Goal: Task Accomplishment & Management: Use online tool/utility

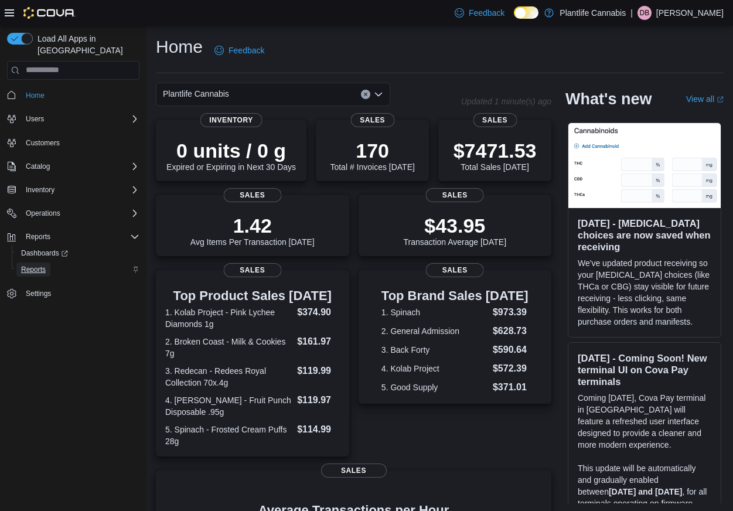
click at [42, 265] on span "Reports" at bounding box center [33, 269] width 25 height 9
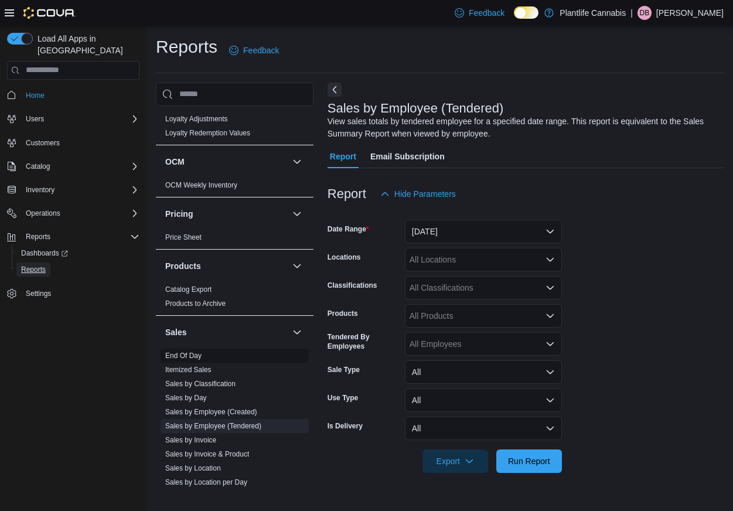
scroll to position [494, 0]
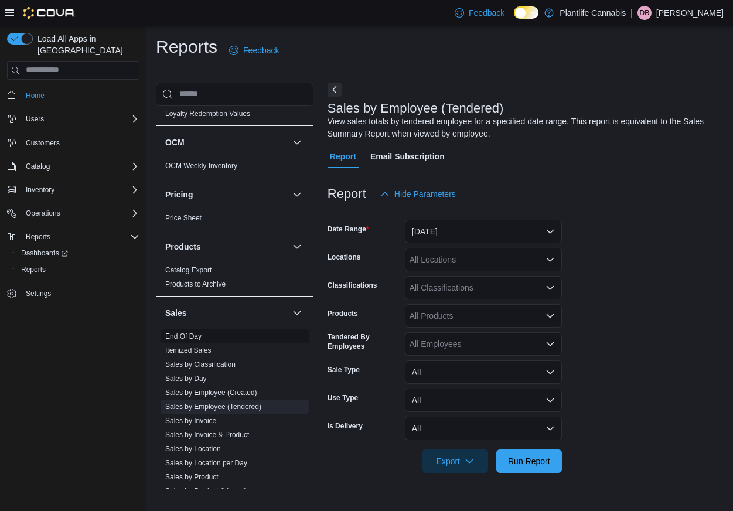
click at [197, 338] on link "End Of Day" at bounding box center [183, 336] width 36 height 8
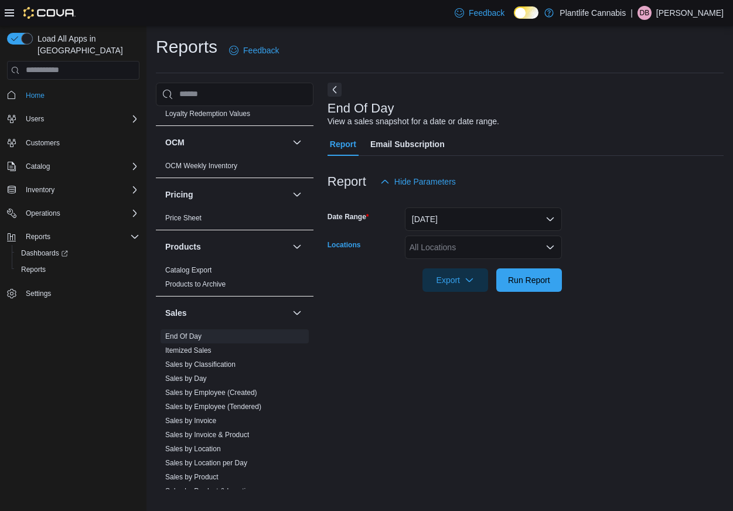
click at [472, 243] on div "All Locations" at bounding box center [483, 247] width 157 height 23
click at [472, 248] on div "All Locations" at bounding box center [483, 247] width 157 height 23
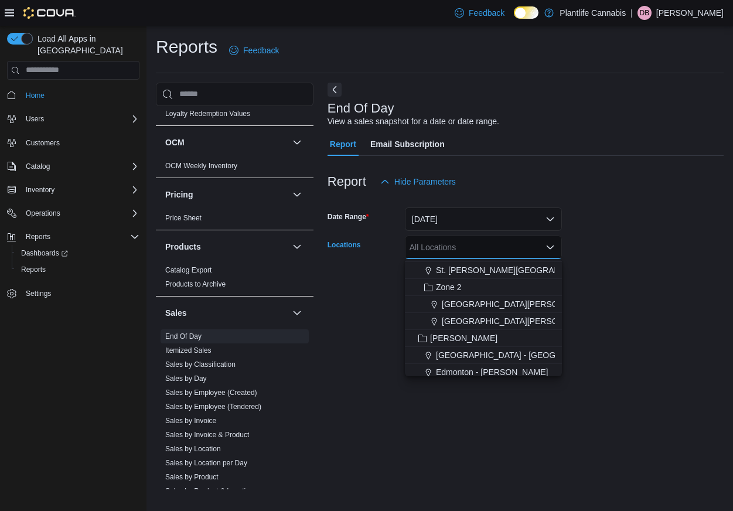
scroll to position [153, 0]
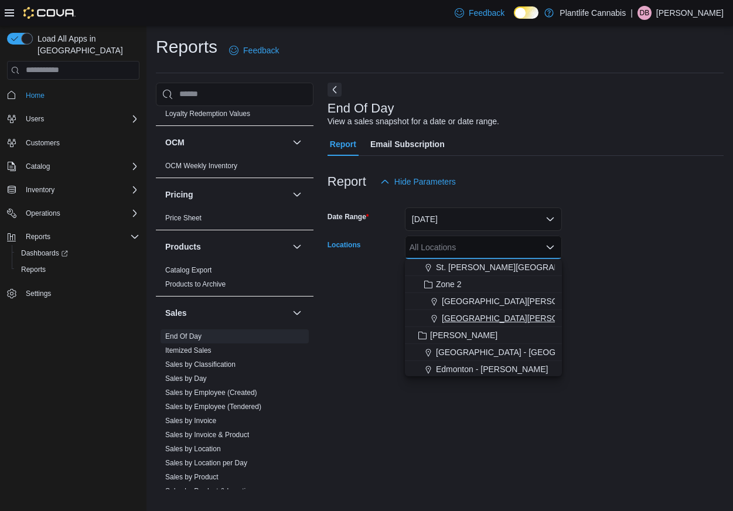
click at [527, 317] on span "[GEOGRAPHIC_DATA][PERSON_NAME][GEOGRAPHIC_DATA]" at bounding box center [561, 318] width 239 height 12
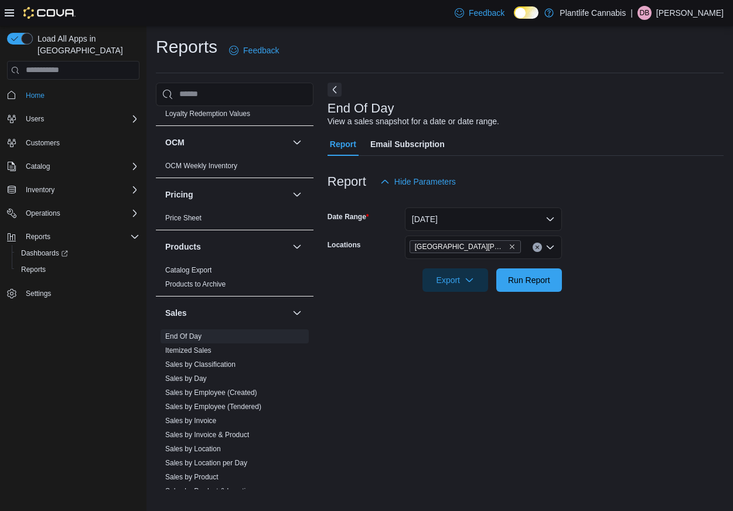
click at [609, 297] on div at bounding box center [526, 299] width 396 height 14
click at [520, 281] on span "Run Report" at bounding box center [529, 280] width 42 height 12
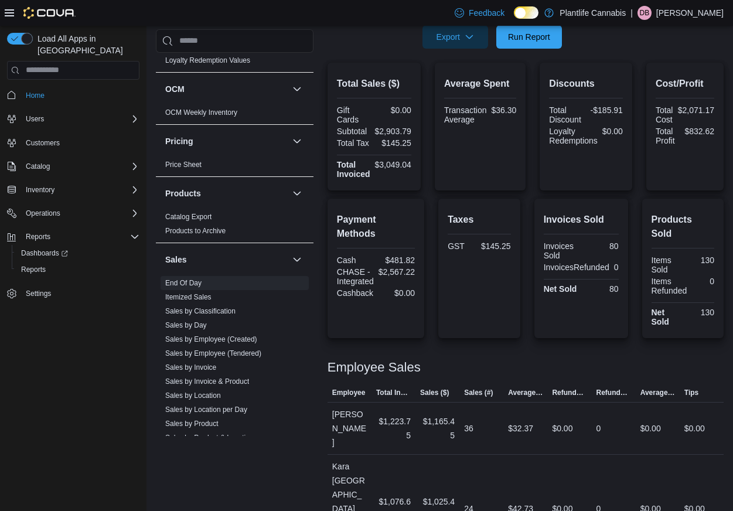
scroll to position [244, 0]
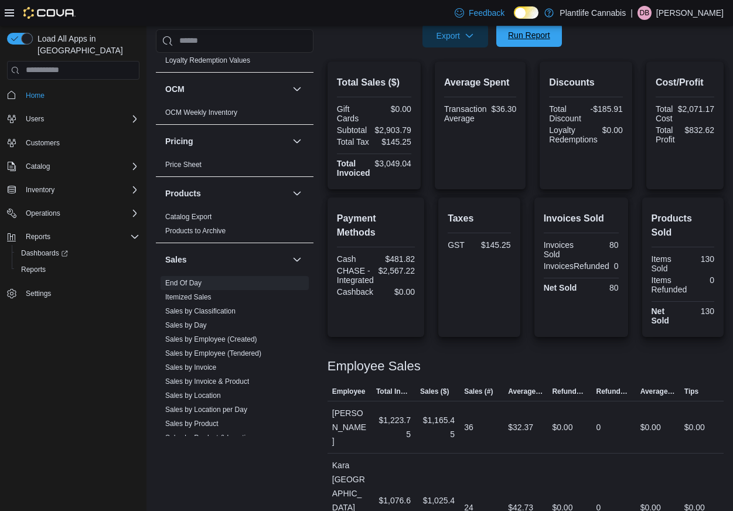
click at [548, 41] on span "Run Report" at bounding box center [529, 34] width 52 height 23
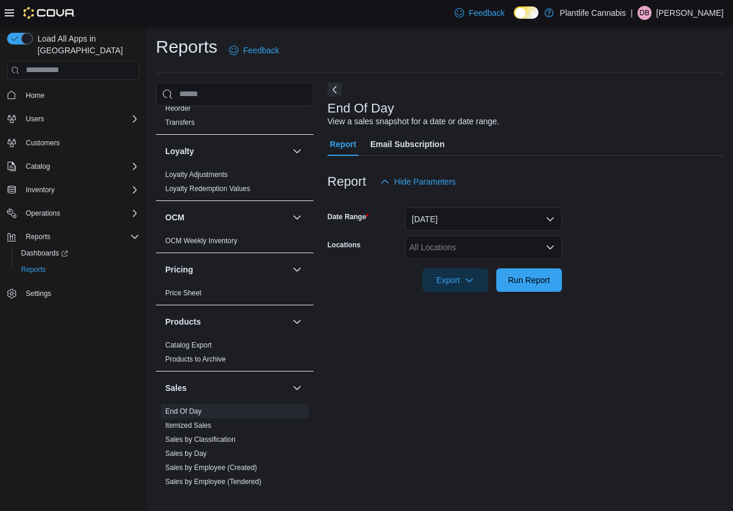
scroll to position [421, 0]
click at [250, 483] on link "Sales by Employee (Tendered)" at bounding box center [213, 480] width 96 height 8
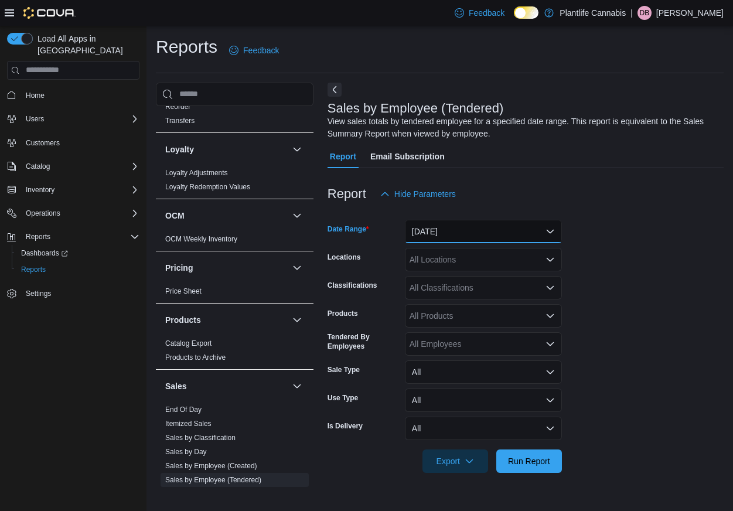
drag, startPoint x: 479, startPoint y: 230, endPoint x: 476, endPoint y: 240, distance: 10.4
click at [479, 230] on button "Yesterday" at bounding box center [483, 231] width 157 height 23
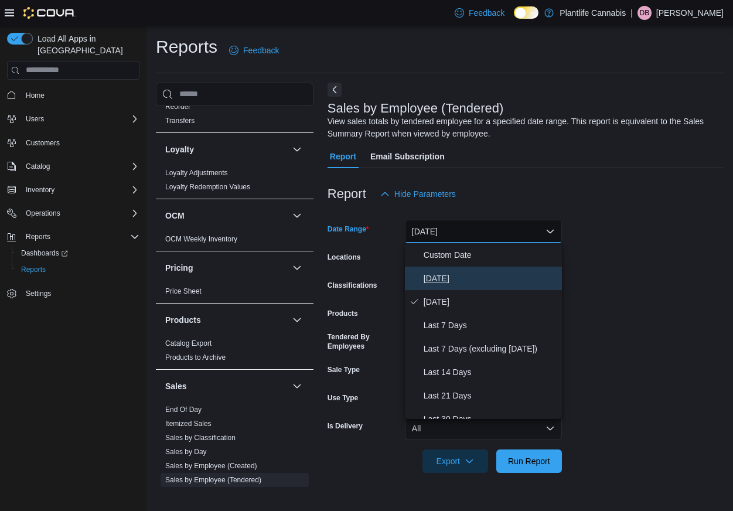
click at [446, 276] on span "Today" at bounding box center [491, 278] width 134 height 14
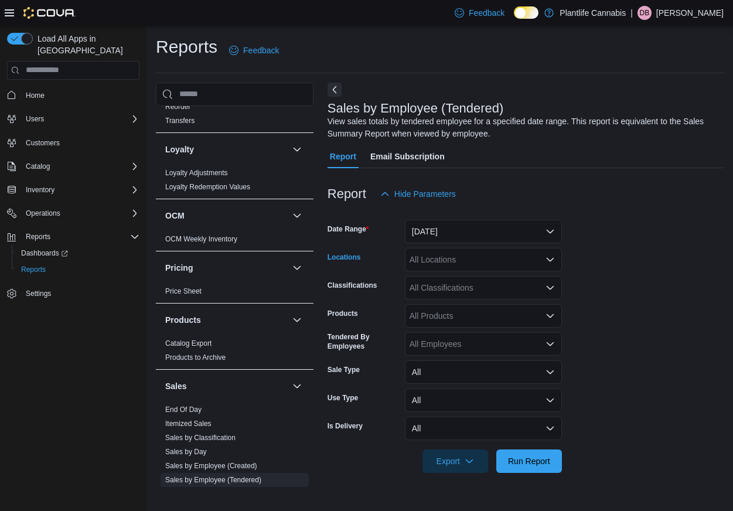
click at [465, 257] on div "All Locations" at bounding box center [483, 259] width 157 height 23
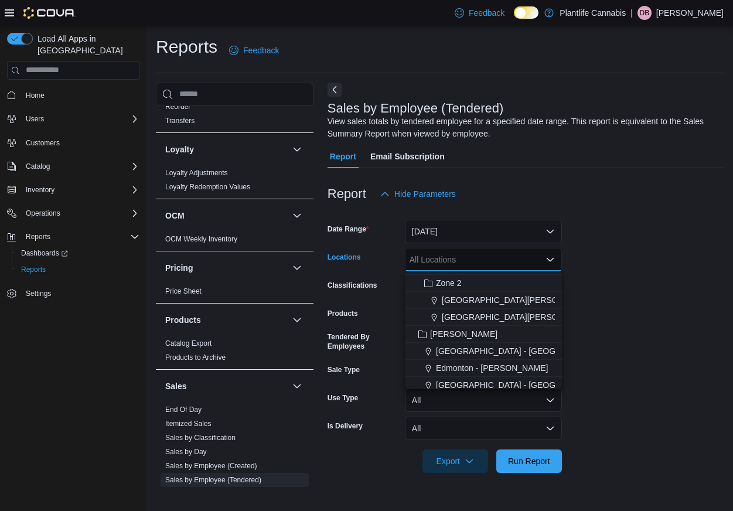
scroll to position [183, 0]
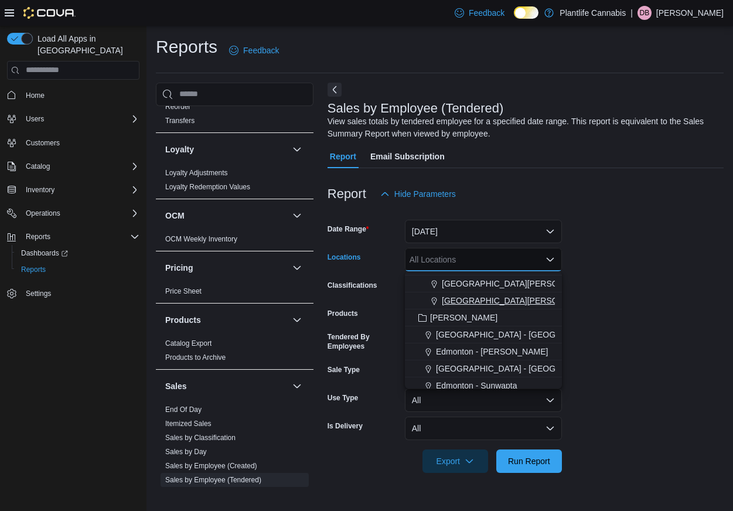
click at [529, 292] on button "[GEOGRAPHIC_DATA][PERSON_NAME][GEOGRAPHIC_DATA]" at bounding box center [483, 300] width 157 height 17
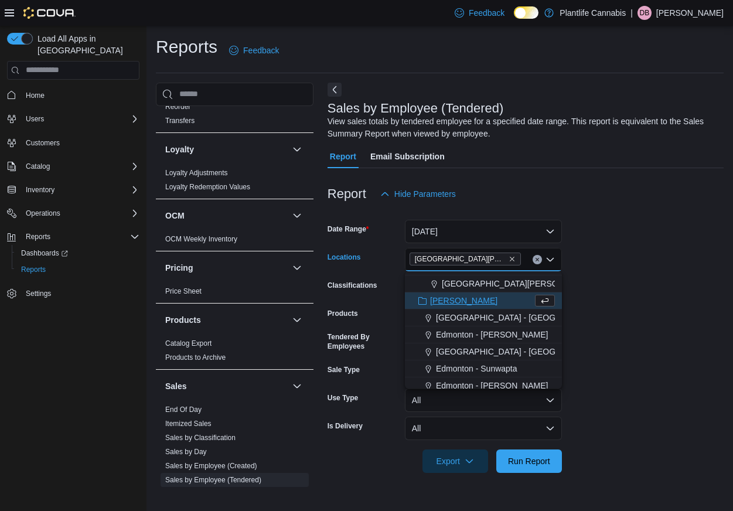
click at [636, 281] on form "Date Range Today Locations Fort McMurray - Stoney Creek Combo box. Selected. Fo…" at bounding box center [526, 339] width 396 height 267
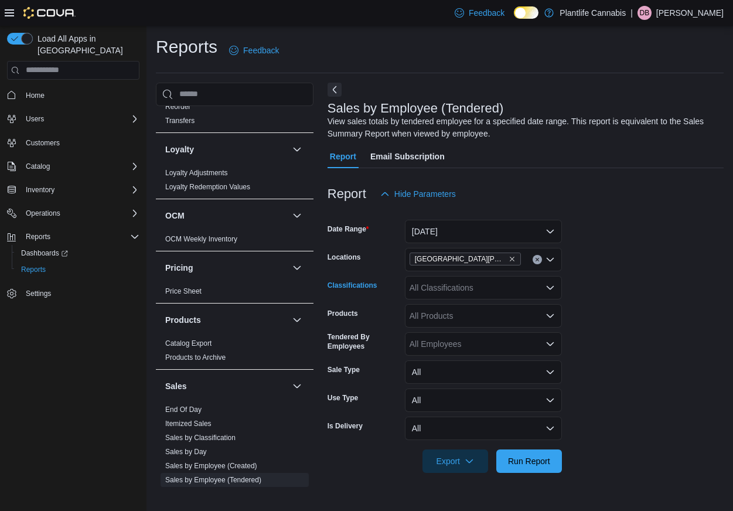
click at [501, 296] on div "All Classifications" at bounding box center [483, 287] width 157 height 23
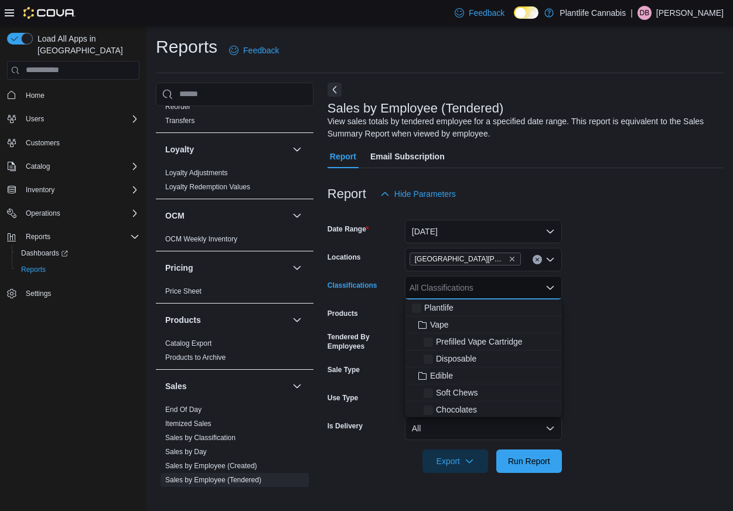
click at [484, 353] on div "Plantlife Vape Prefilled Vape Cartridge Disposable Edible Soft Chews Chocolates…" at bounding box center [483, 358] width 157 height 117
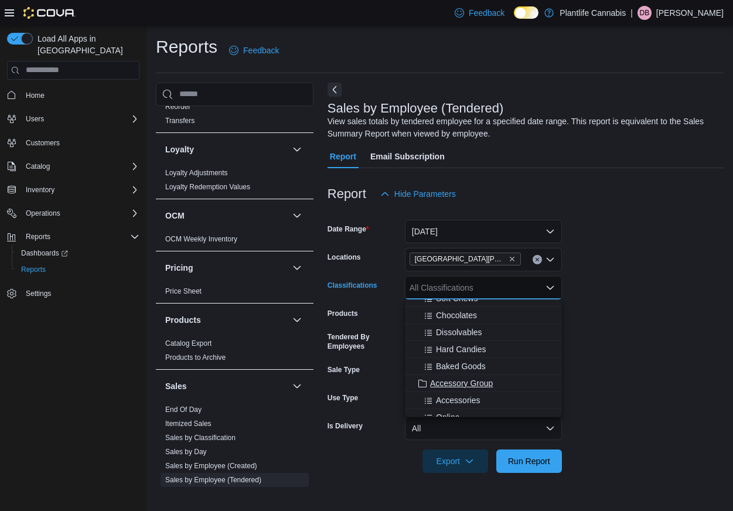
click at [458, 383] on span "Accessory Group" at bounding box center [461, 383] width 63 height 12
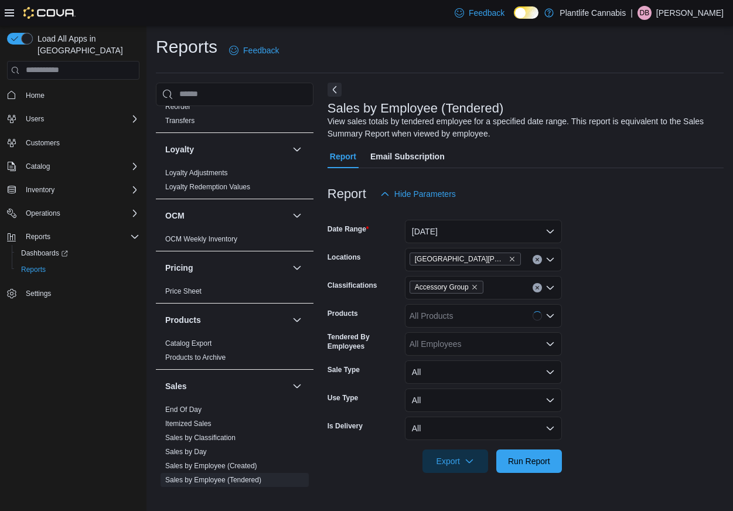
click at [611, 332] on form "Date Range Today Locations Fort McMurray - Stoney Creek Classifications Accesso…" at bounding box center [526, 339] width 396 height 267
click at [530, 458] on span "Run Report" at bounding box center [529, 461] width 42 height 12
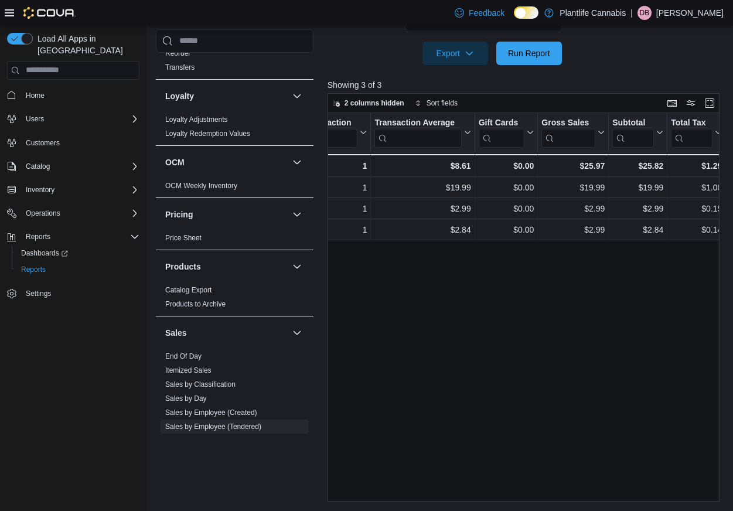
scroll to position [0, 475]
